Goal: Find specific page/section: Find specific page/section

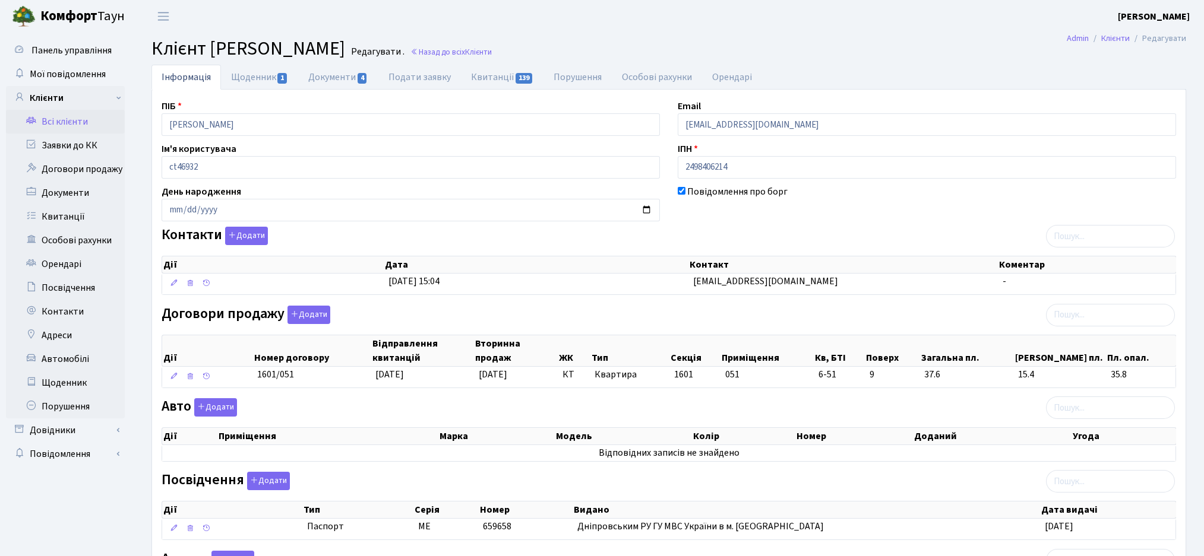
click at [84, 122] on link "Всі клієнти" at bounding box center [65, 122] width 119 height 24
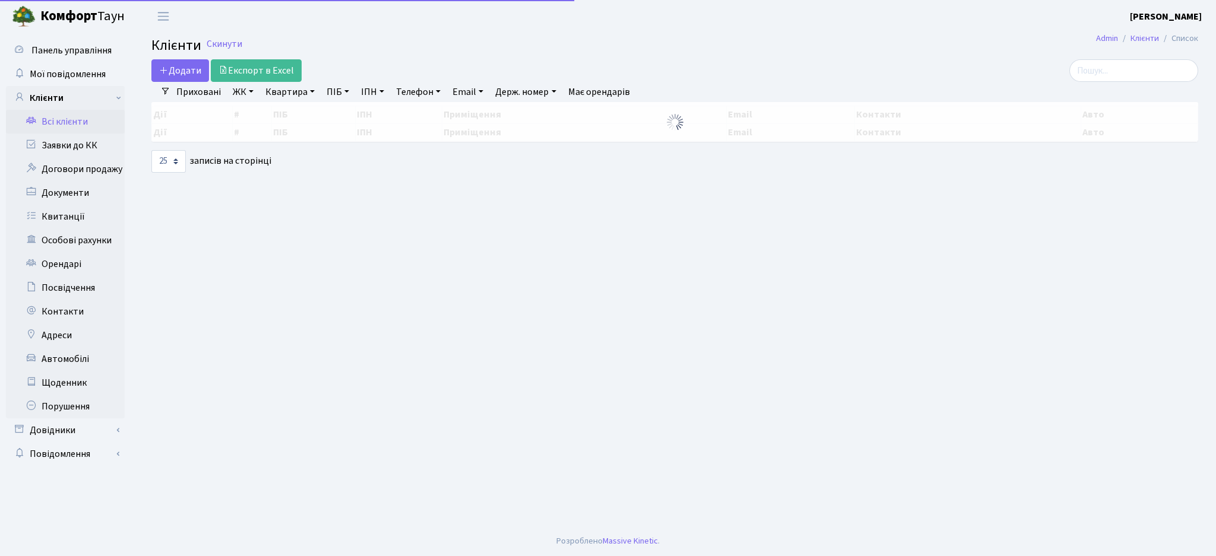
select select "25"
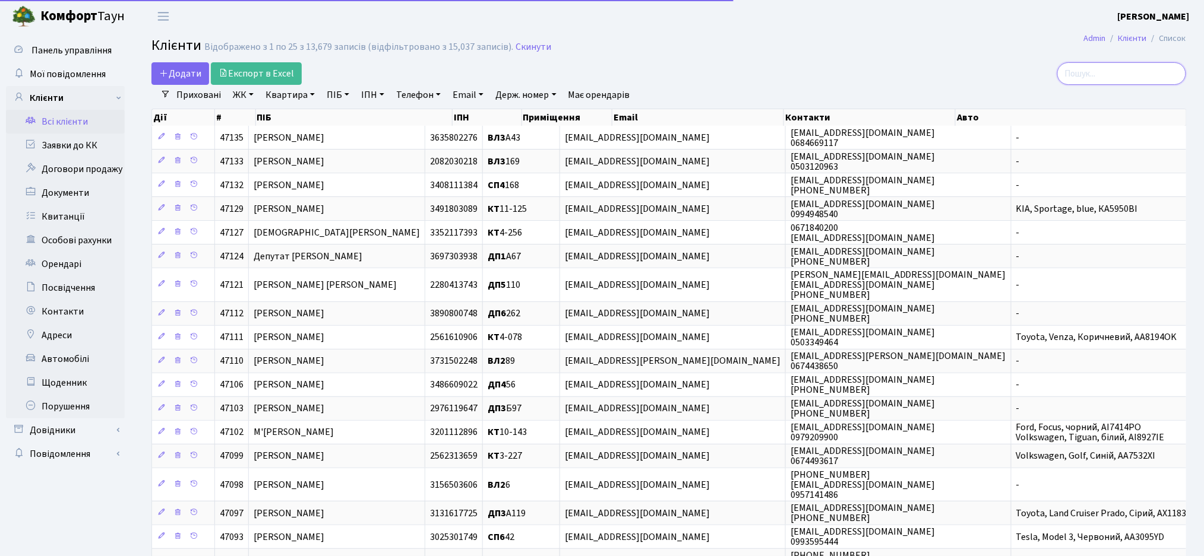
click at [1112, 74] on input "search" at bounding box center [1121, 73] width 129 height 23
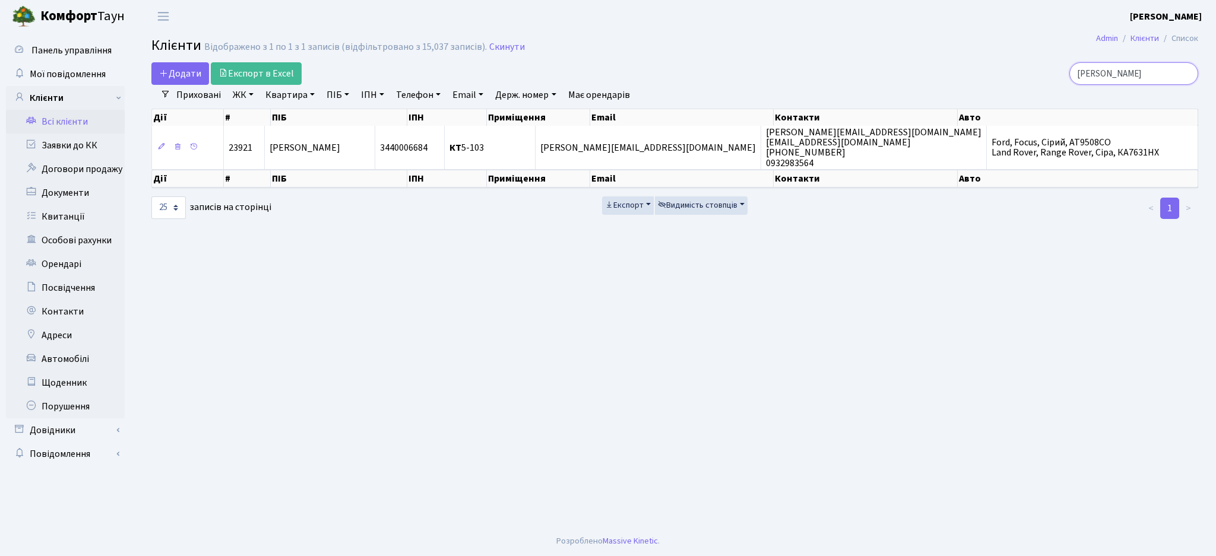
type input "марчук анна"
click at [585, 435] on main "Admin Клієнти Список Клієнти Відображено з 1 по 1 з 1 записів (відфільтровано з…" at bounding box center [675, 280] width 1082 height 494
drag, startPoint x: 1163, startPoint y: 73, endPoint x: 1041, endPoint y: 73, distance: 121.7
click at [1049, 73] on div "марчук анна" at bounding box center [1029, 73] width 337 height 23
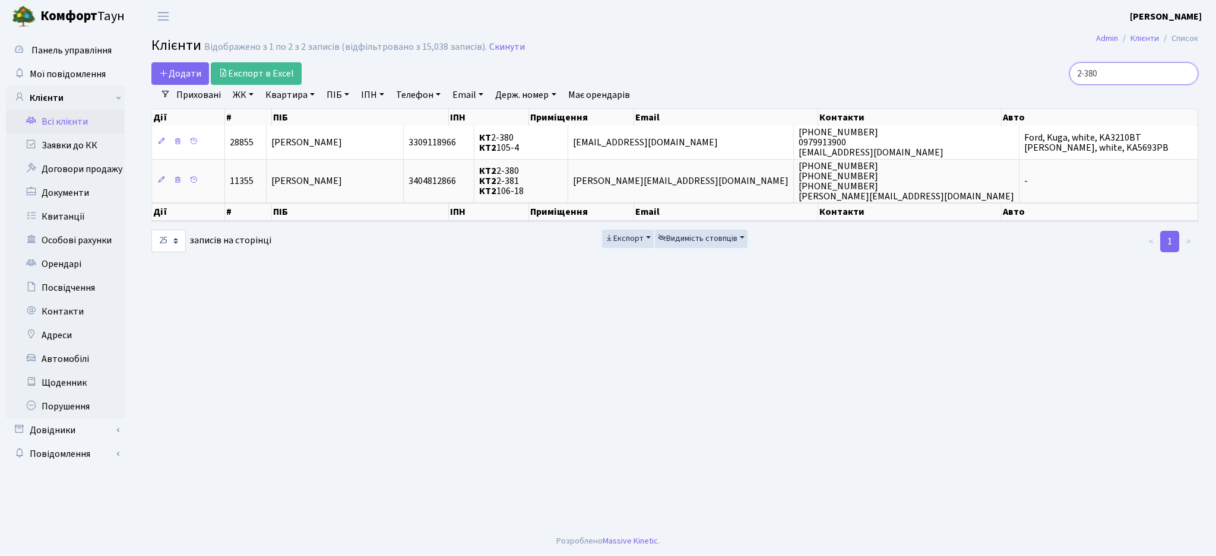
drag, startPoint x: 1133, startPoint y: 78, endPoint x: 938, endPoint y: 81, distance: 194.8
click at [938, 81] on div "2-380" at bounding box center [1029, 73] width 337 height 23
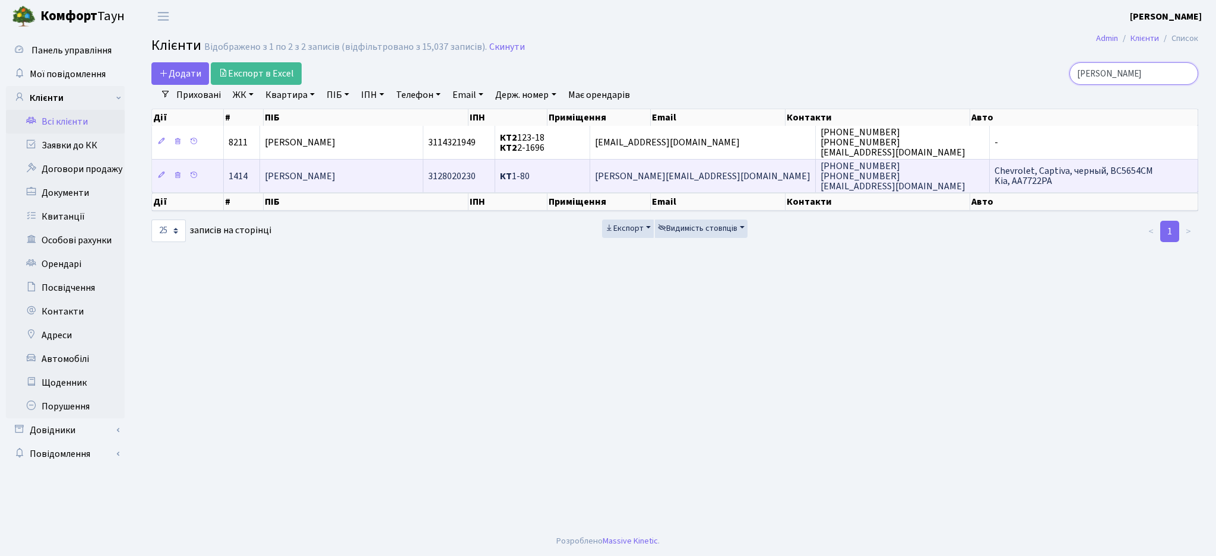
type input "урсул"
click at [476, 181] on span "3128020230" at bounding box center [452, 176] width 48 height 13
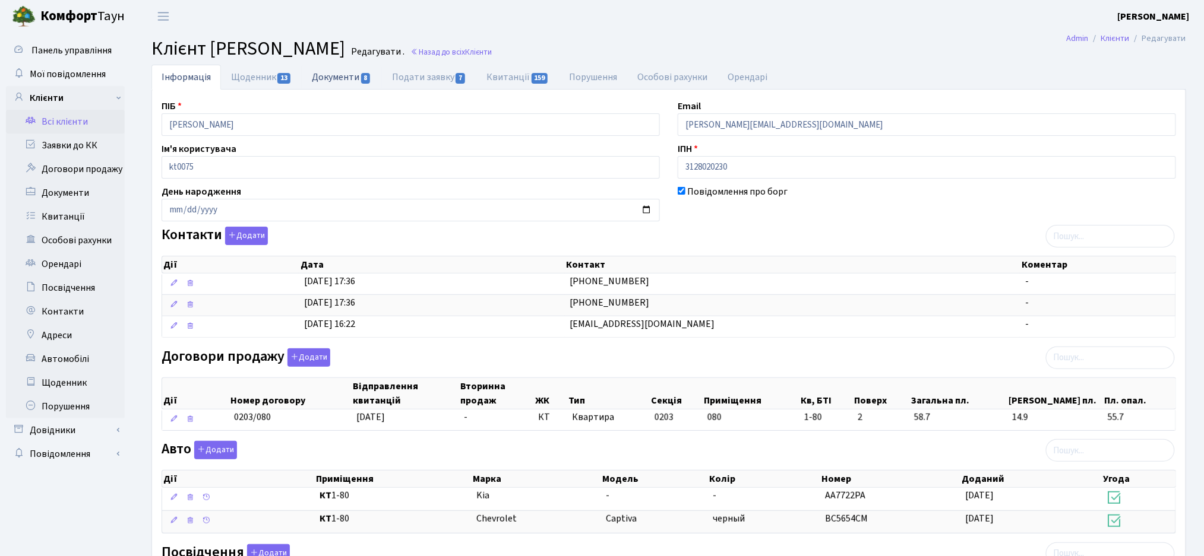
click at [368, 75] on span "8" at bounding box center [366, 78] width 10 height 11
select select "25"
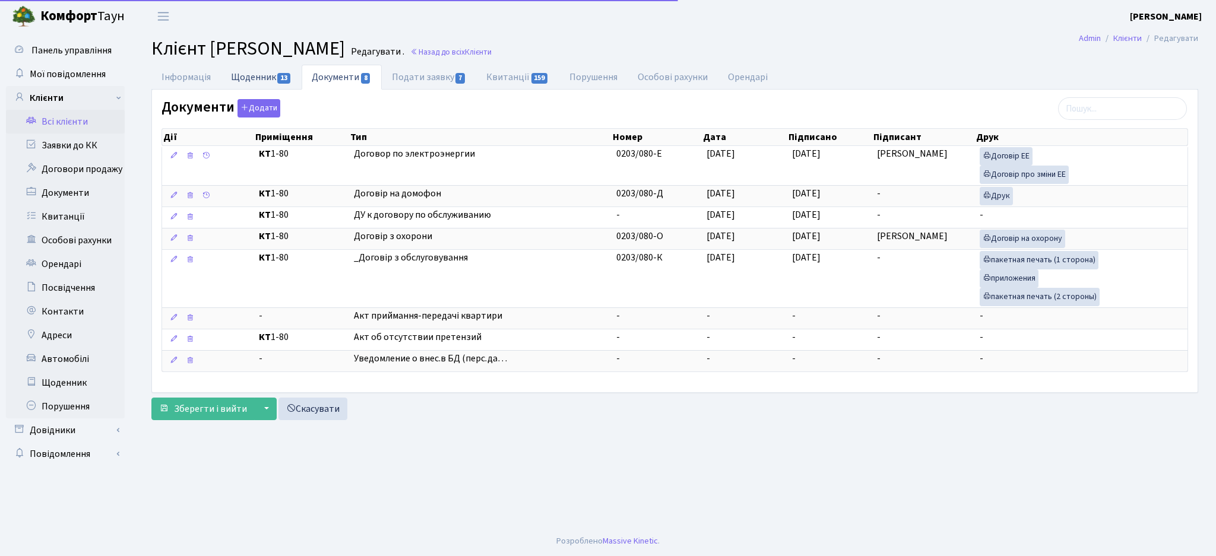
click at [255, 75] on link "Щоденник 13" at bounding box center [261, 77] width 81 height 24
select select "25"
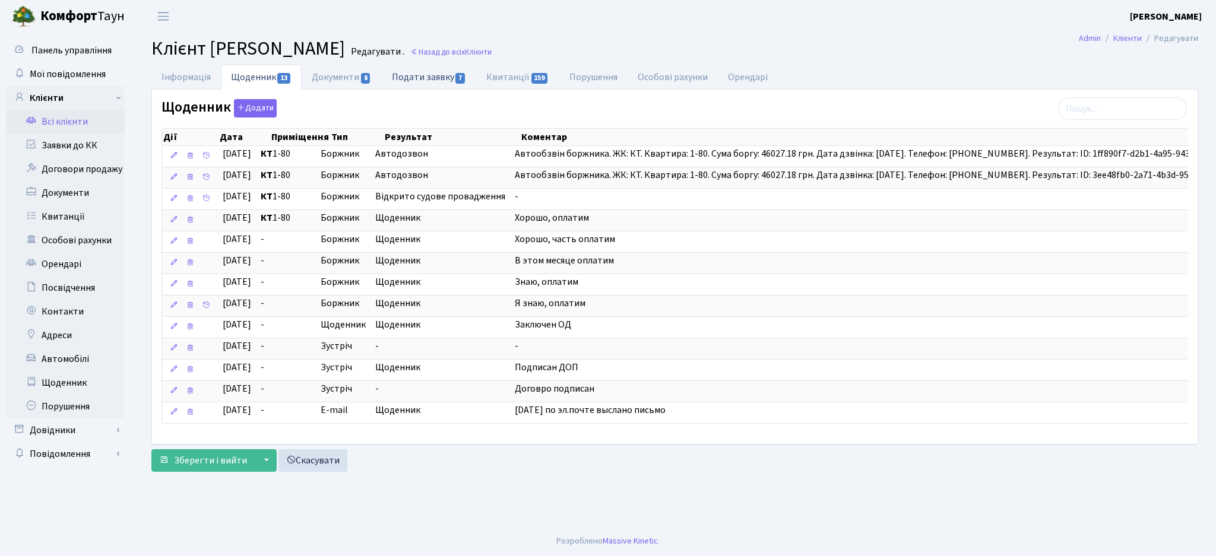
click at [435, 76] on link "Подати заявку 7" at bounding box center [429, 77] width 94 height 24
select select "25"
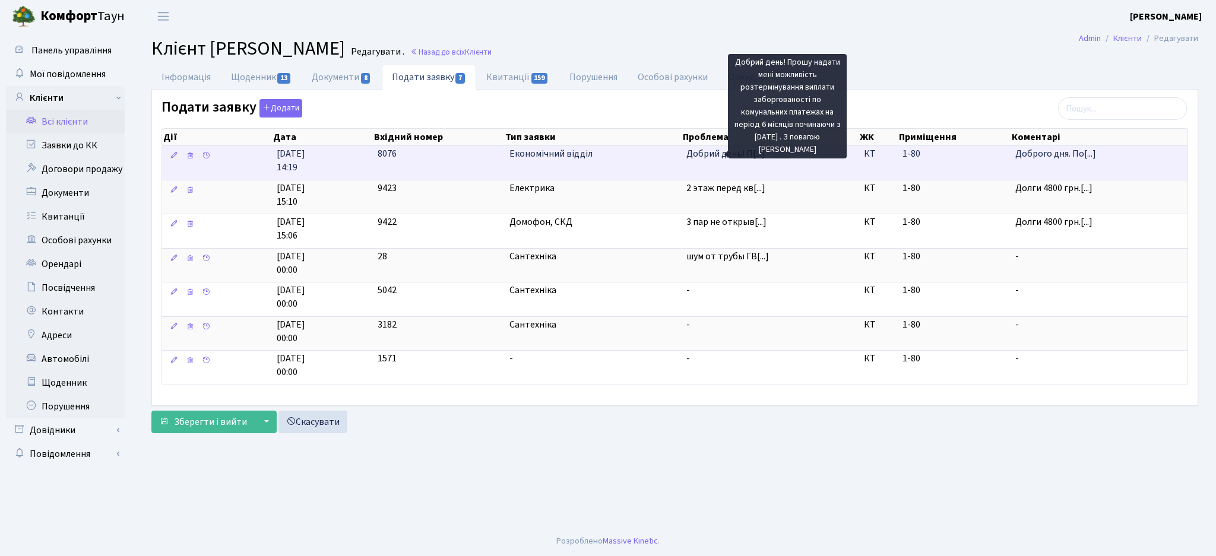
click at [705, 160] on span "Добрий день! П[...]" at bounding box center [725, 153] width 78 height 13
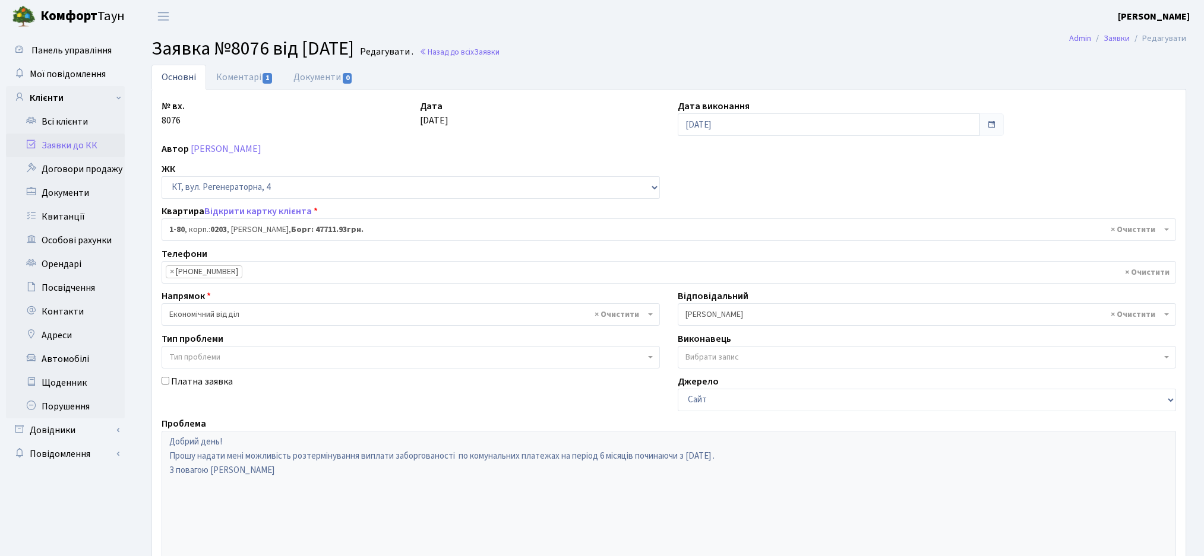
select select "80"
click at [254, 80] on link "Коментарі 1" at bounding box center [244, 77] width 77 height 24
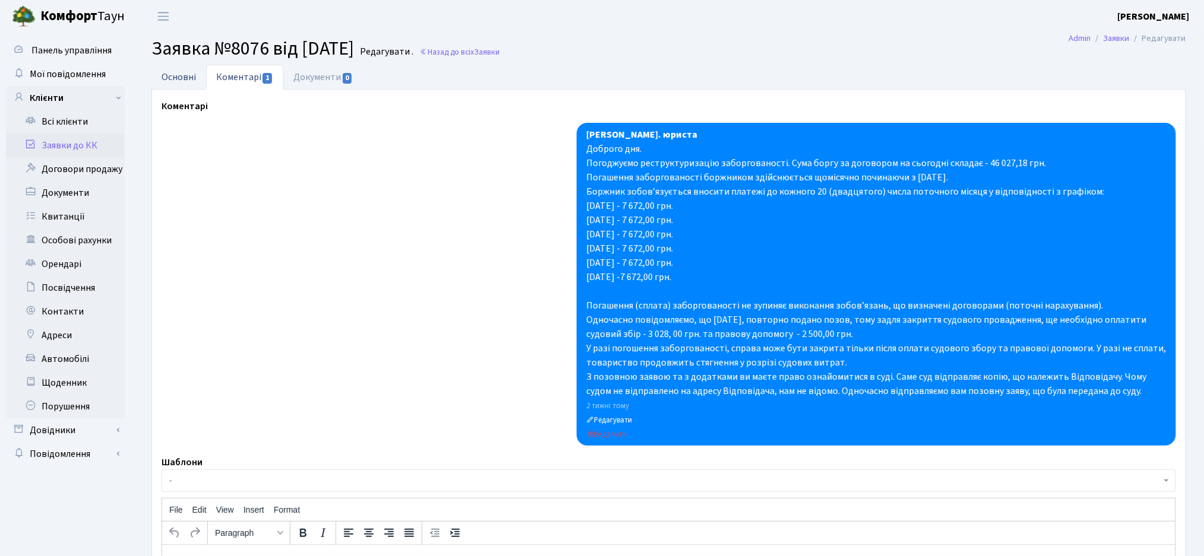
click at [175, 79] on link "Основні" at bounding box center [178, 77] width 55 height 24
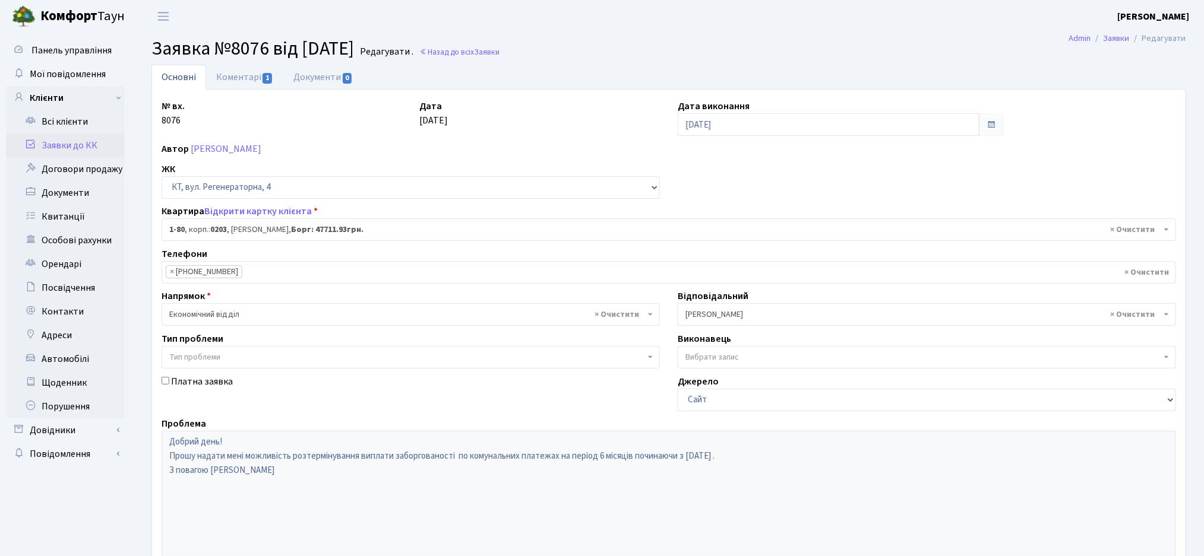
click at [251, 202] on div "№ вх. 8076 Дата 16.09.2025 Дата виконання 17.09.2025 Автор Урсул Олександр Олек…" at bounding box center [669, 367] width 1032 height 536
click at [251, 217] on link "Відкрити картку клієнта" at bounding box center [257, 211] width 107 height 13
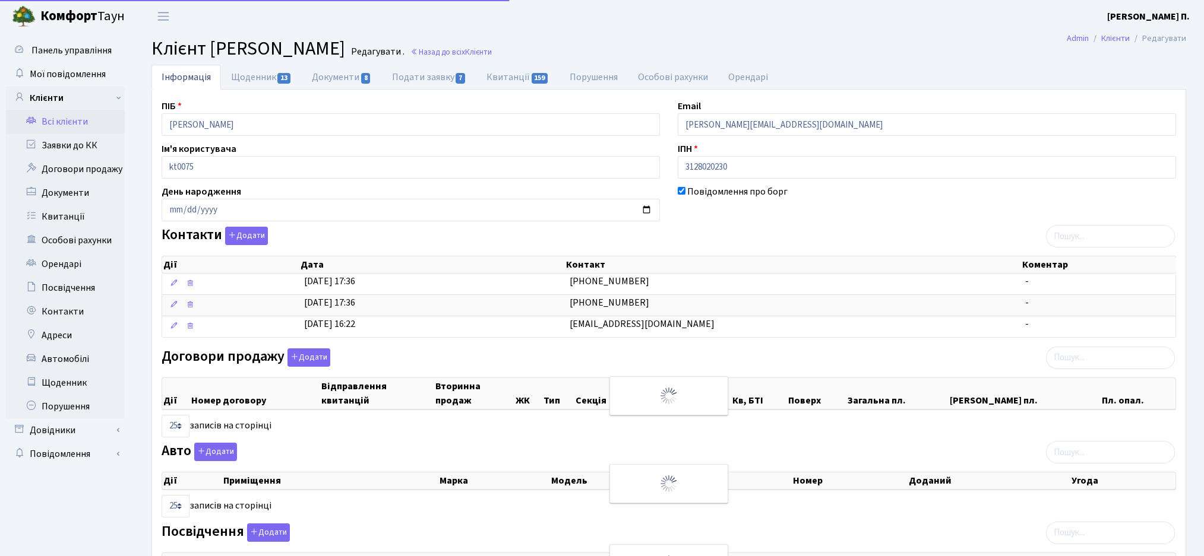
select select "25"
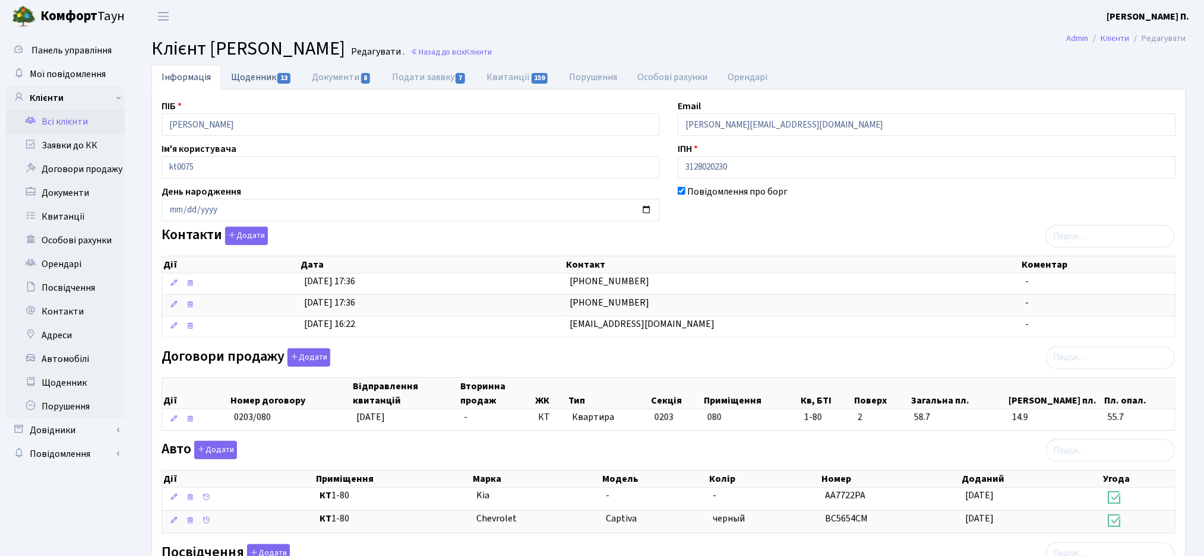
click at [252, 81] on link "Щоденник 13" at bounding box center [261, 77] width 81 height 24
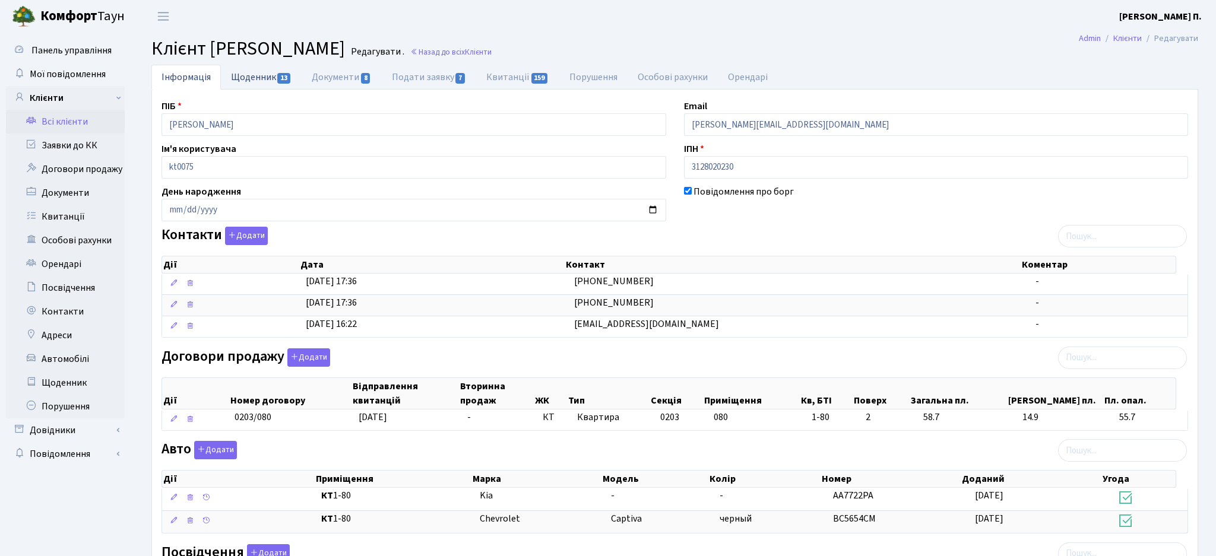
select select "25"
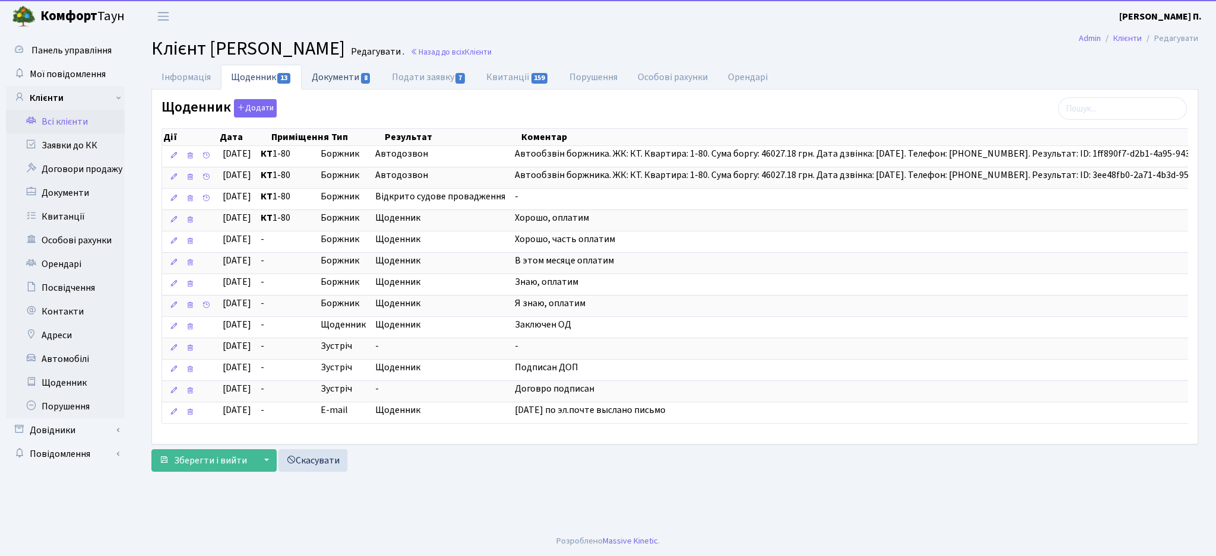
click at [366, 73] on span "8" at bounding box center [366, 78] width 10 height 11
select select "25"
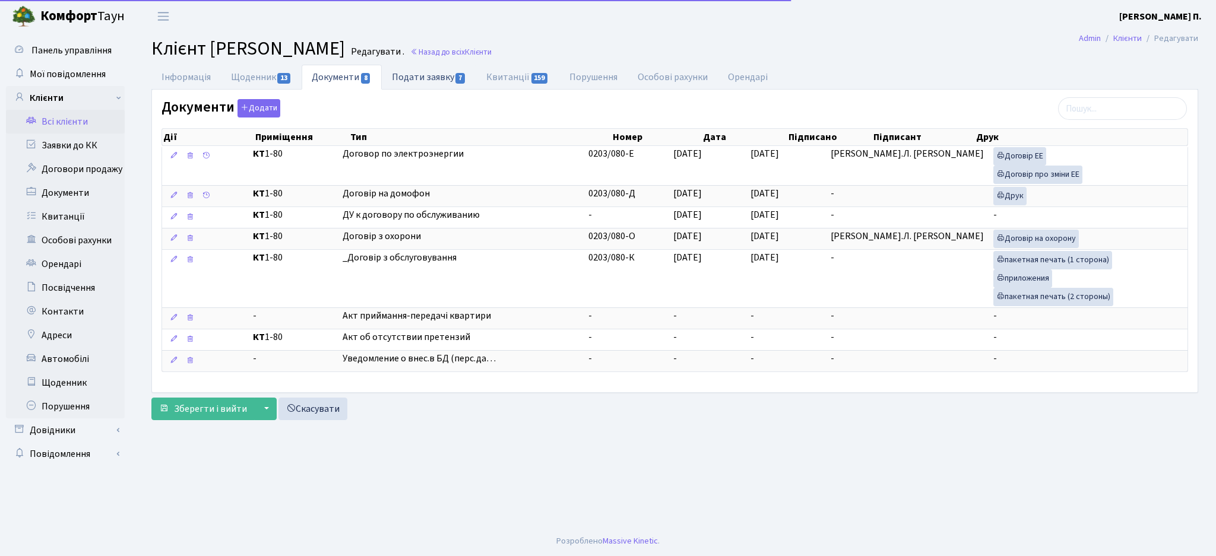
click at [436, 74] on link "Подати заявку 7" at bounding box center [429, 77] width 94 height 24
select select "25"
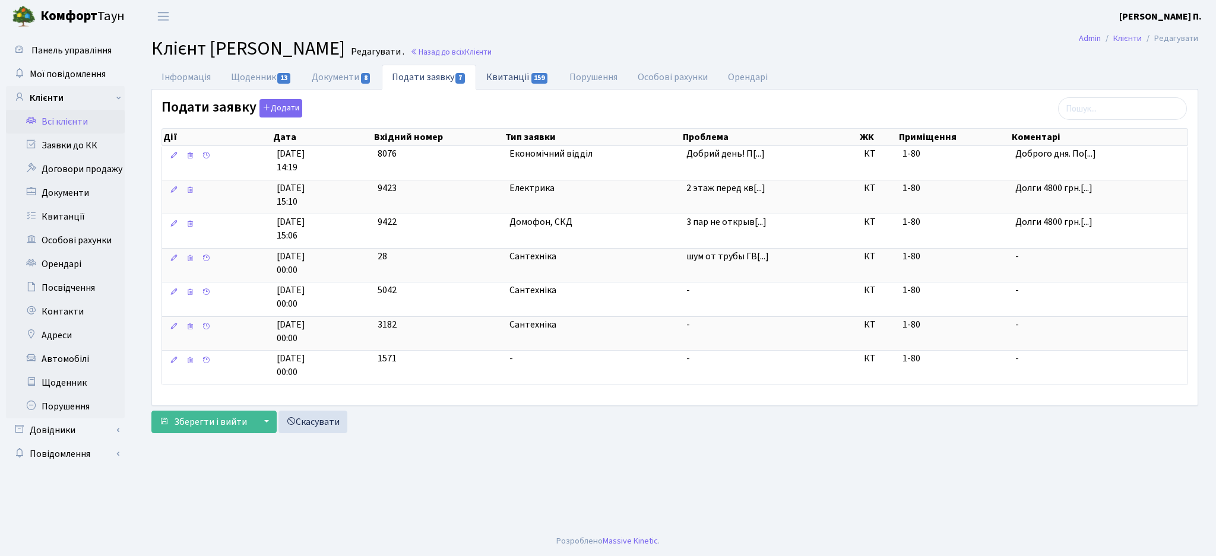
click at [536, 77] on span "159" at bounding box center [539, 78] width 17 height 11
select select "25"
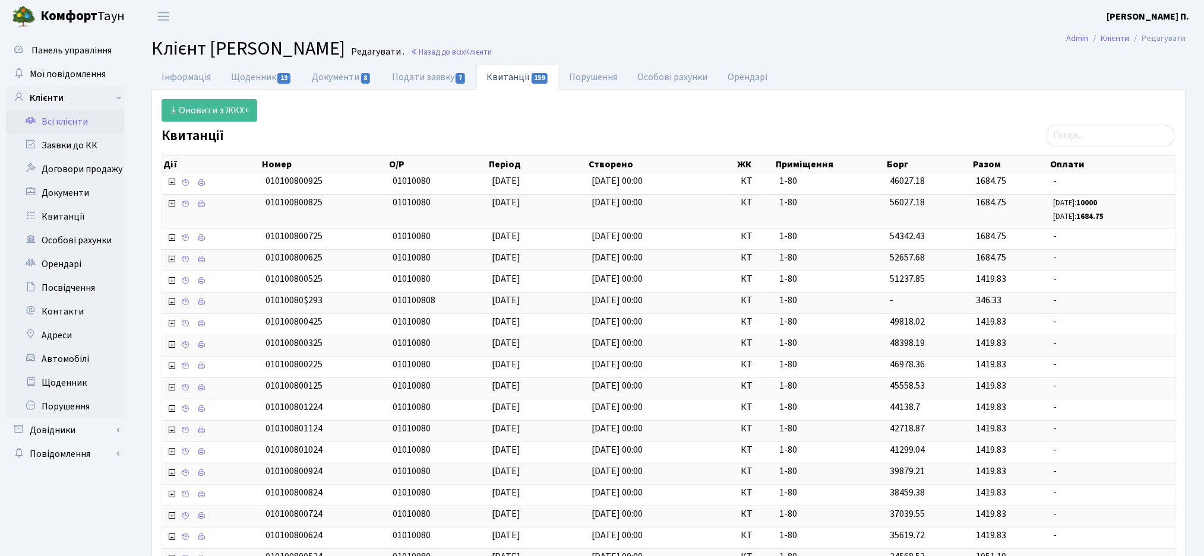
click at [80, 122] on link "Всі клієнти" at bounding box center [65, 122] width 119 height 24
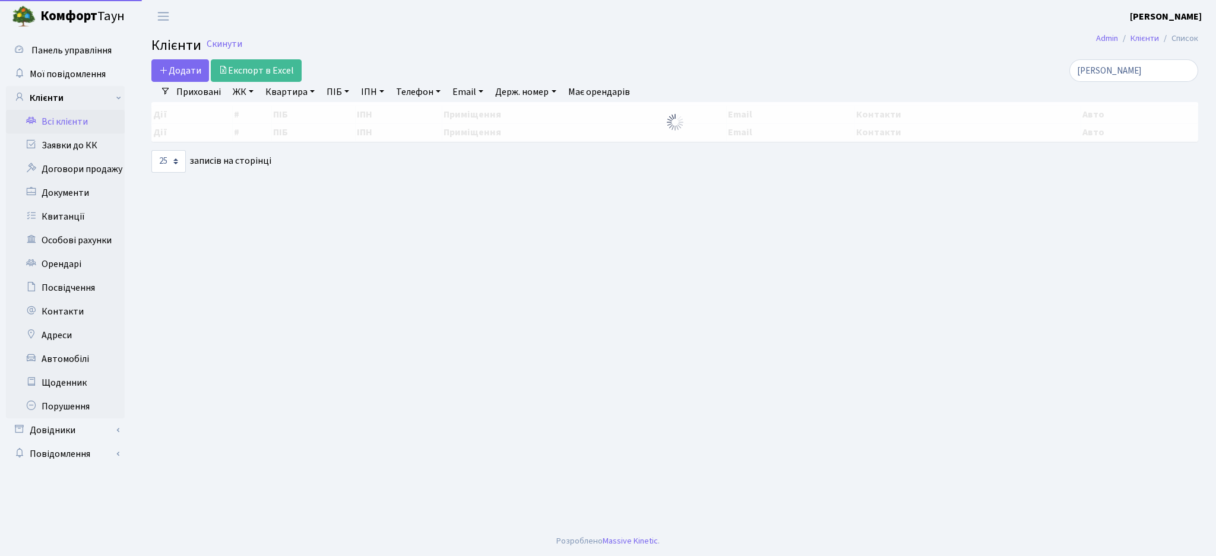
select select "25"
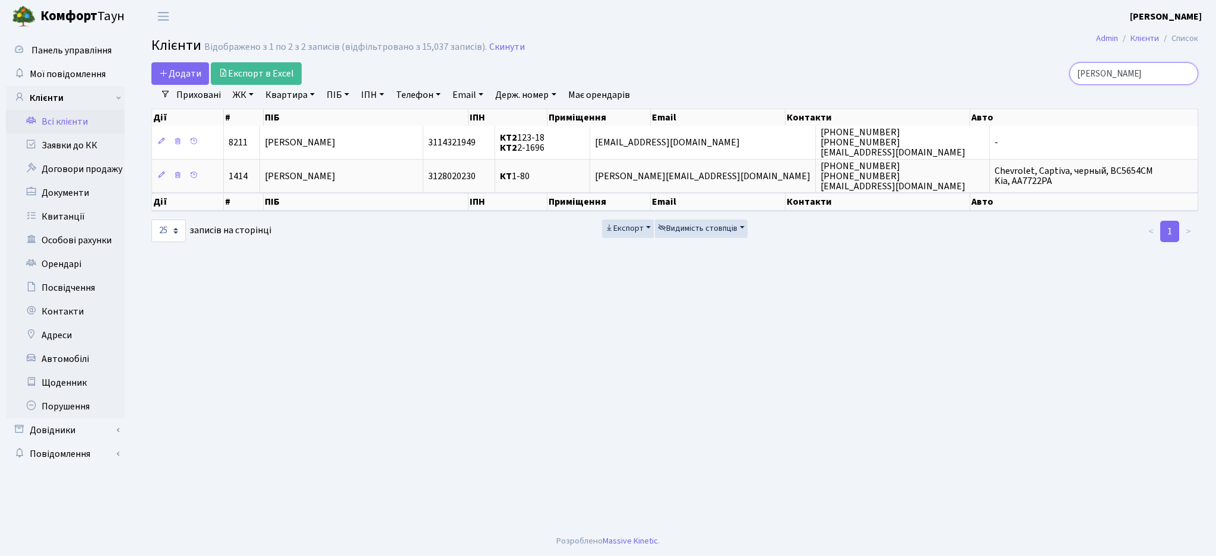
drag, startPoint x: 1100, startPoint y: 77, endPoint x: 948, endPoint y: 80, distance: 151.4
click at [948, 80] on div "[PERSON_NAME]" at bounding box center [1029, 73] width 337 height 23
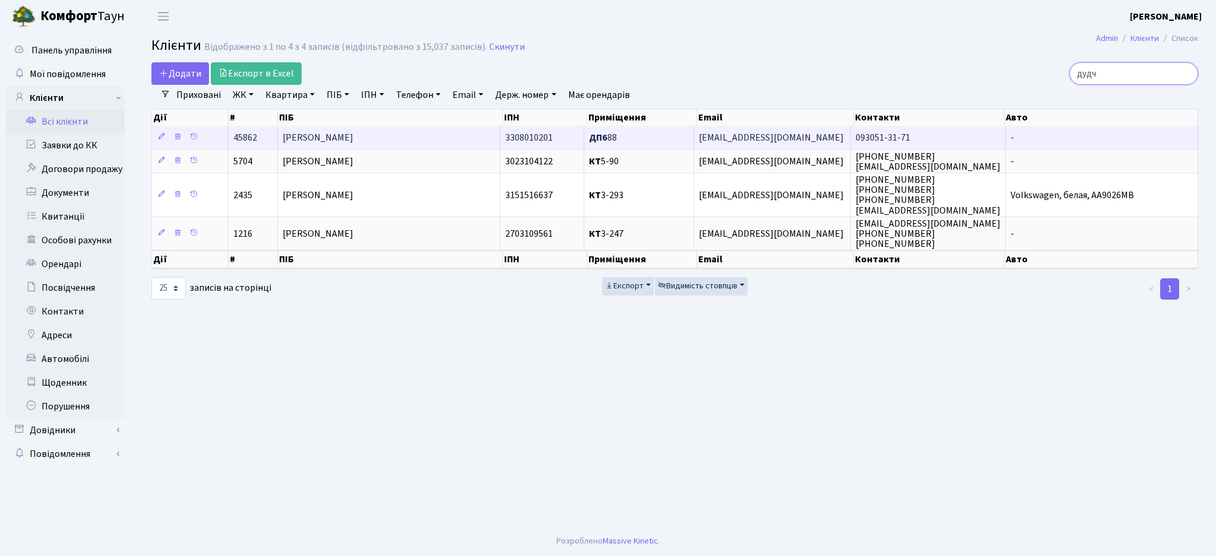
type input "дудч"
click at [422, 142] on td "[PERSON_NAME]" at bounding box center [389, 137] width 223 height 23
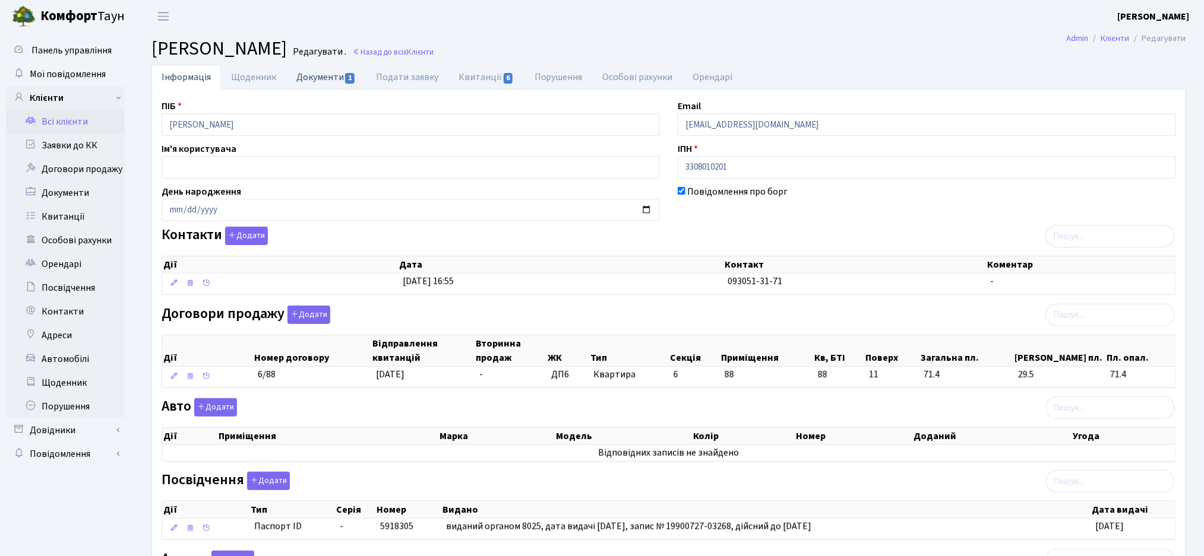
click at [318, 69] on link "Документи 1" at bounding box center [326, 77] width 80 height 24
